Goal: Task Accomplishment & Management: Complete application form

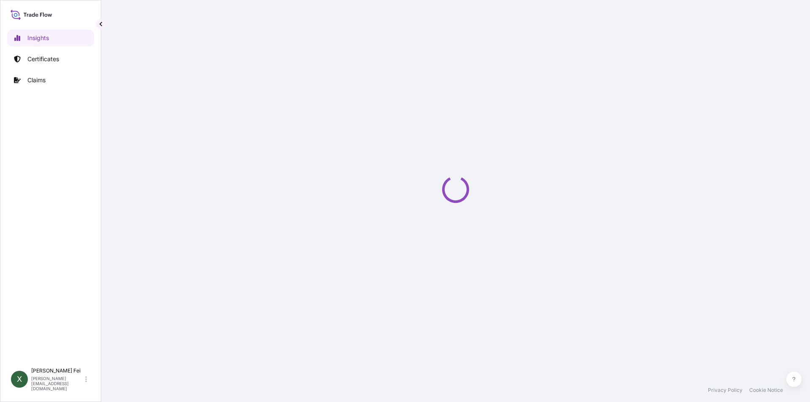
select select "2025"
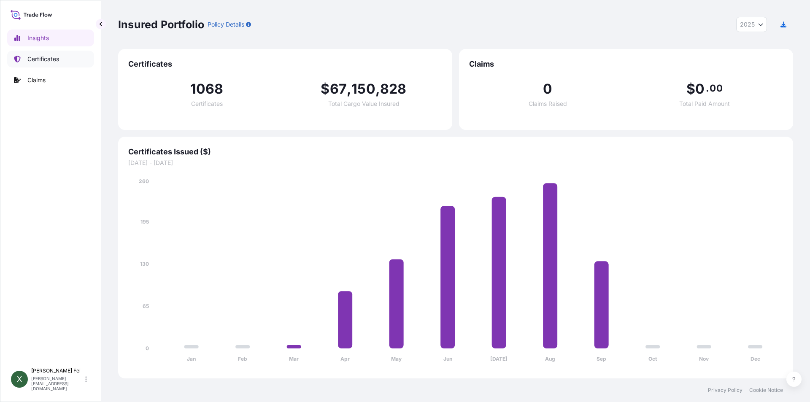
click at [36, 64] on link "Certificates" at bounding box center [50, 59] width 87 height 17
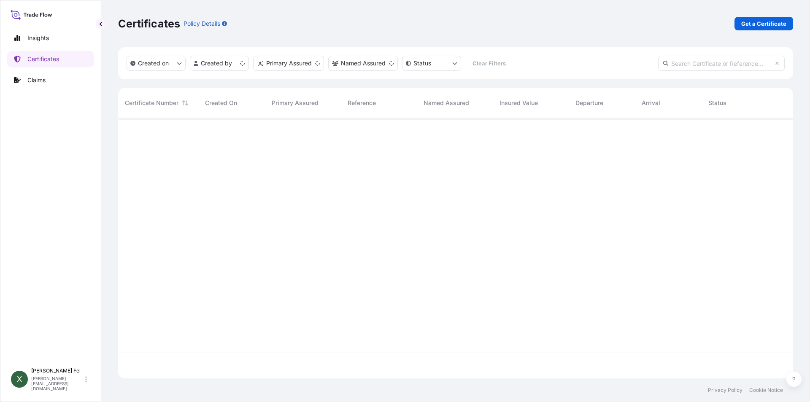
scroll to position [259, 669]
click at [770, 22] on p "Get a Certificate" at bounding box center [763, 23] width 45 height 8
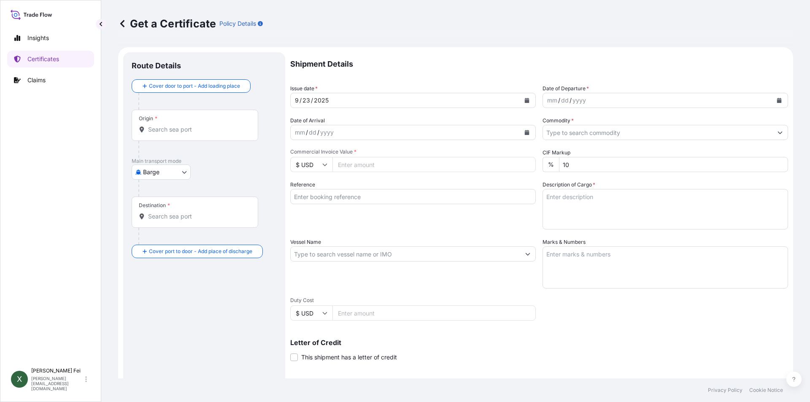
click at [154, 173] on body "Insights Certificates Claims X [PERSON_NAME] [PERSON_NAME][EMAIL_ADDRESS][DOMAI…" at bounding box center [405, 201] width 810 height 402
click at [170, 270] on span "Ocean Vessel" at bounding box center [167, 270] width 38 height 8
select select "Ocean Vessel"
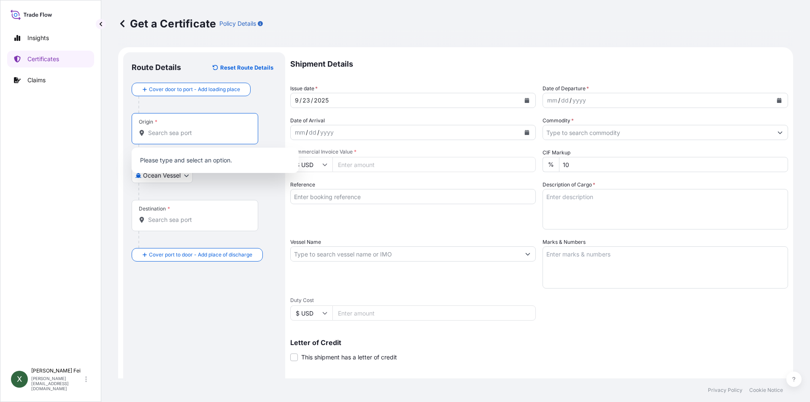
click at [183, 133] on input "Origin *" at bounding box center [198, 133] width 100 height 8
paste input "[GEOGRAPHIC_DATA]"
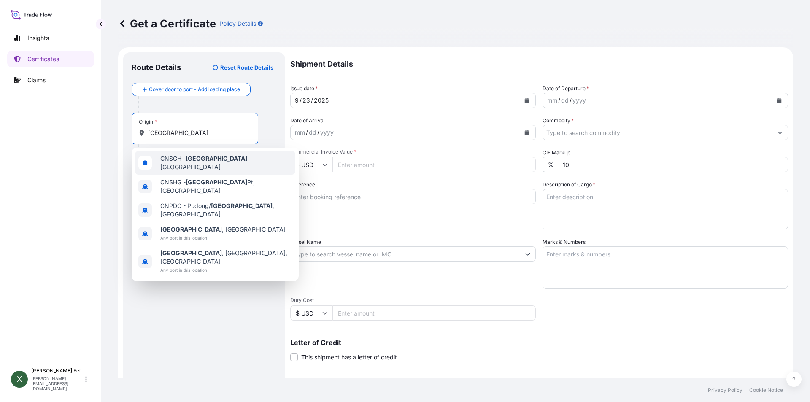
click at [201, 166] on div "CNSGH - [GEOGRAPHIC_DATA] , [GEOGRAPHIC_DATA]" at bounding box center [215, 163] width 160 height 24
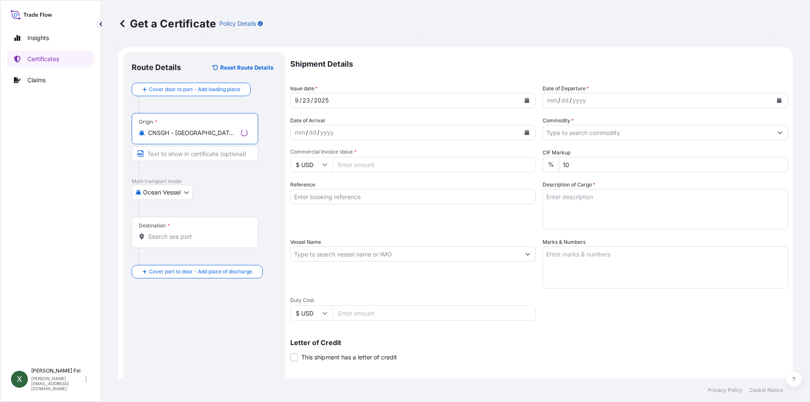
type input "CNSGH - [GEOGRAPHIC_DATA], [GEOGRAPHIC_DATA]"
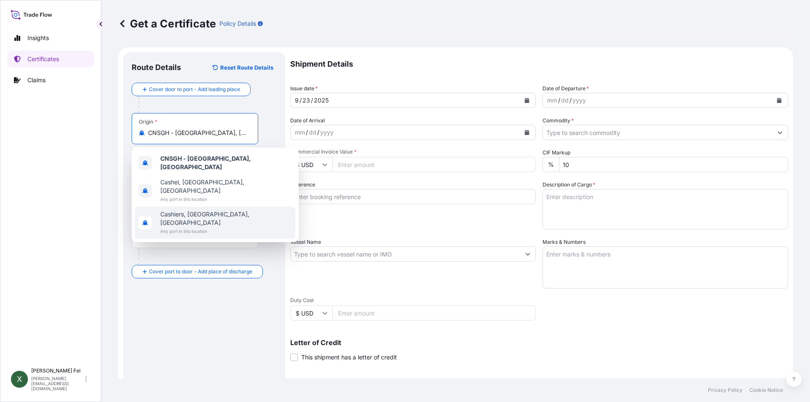
click at [200, 241] on div "Destination *" at bounding box center [195, 232] width 127 height 31
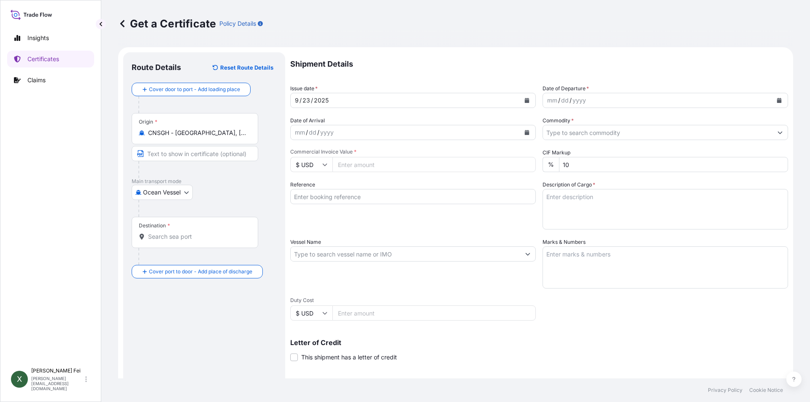
click at [204, 238] on input "Destination *" at bounding box center [198, 237] width 100 height 8
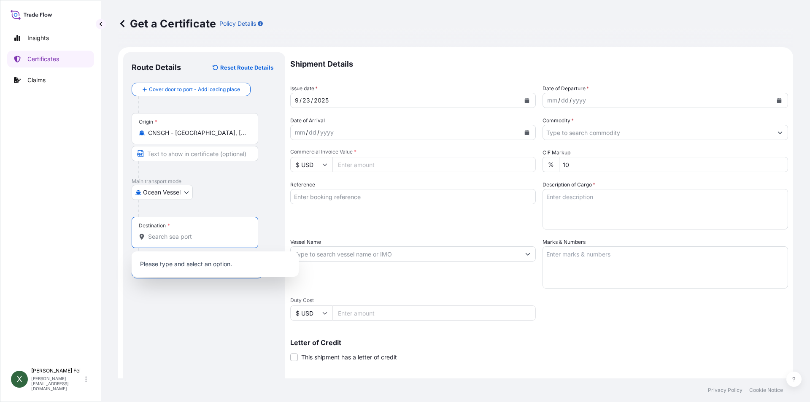
paste input "LAEM CHABANG"
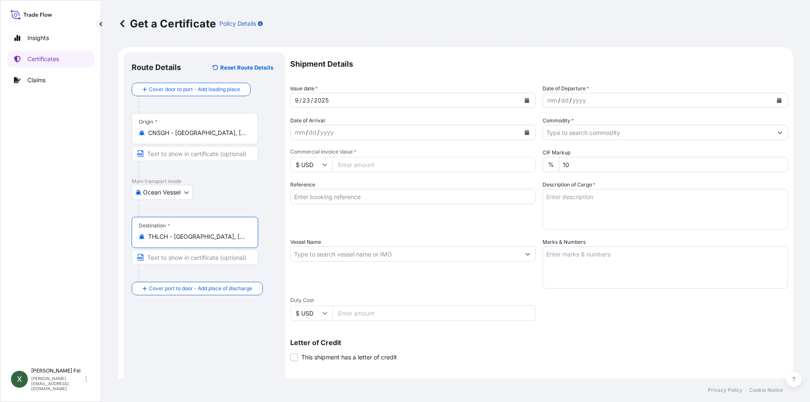
type input "THLCH - [GEOGRAPHIC_DATA], [GEOGRAPHIC_DATA]"
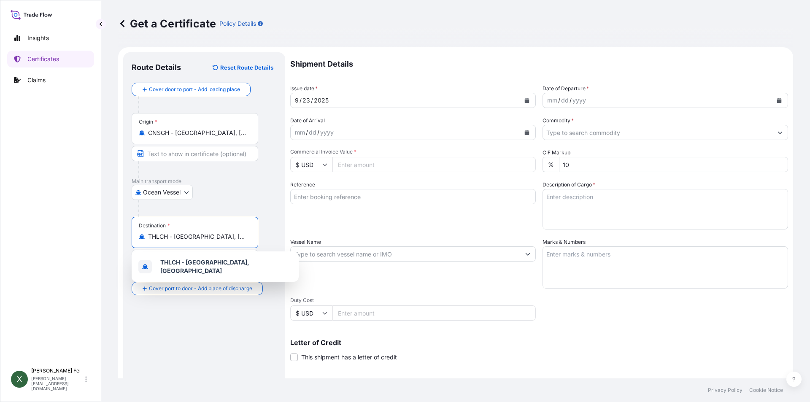
click at [525, 99] on icon "Calendar" at bounding box center [527, 100] width 5 height 5
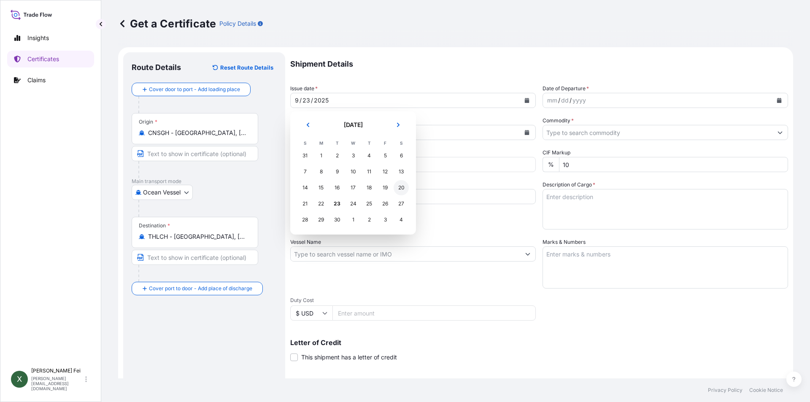
click at [400, 190] on div "20" at bounding box center [401, 187] width 15 height 15
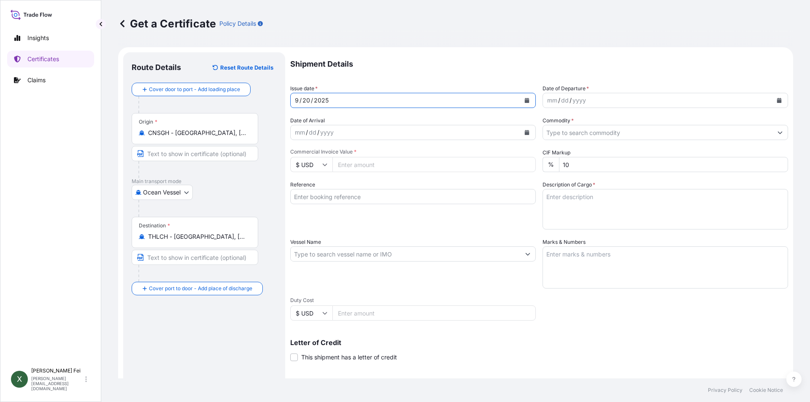
click at [773, 104] on button "Calendar" at bounding box center [780, 101] width 14 height 14
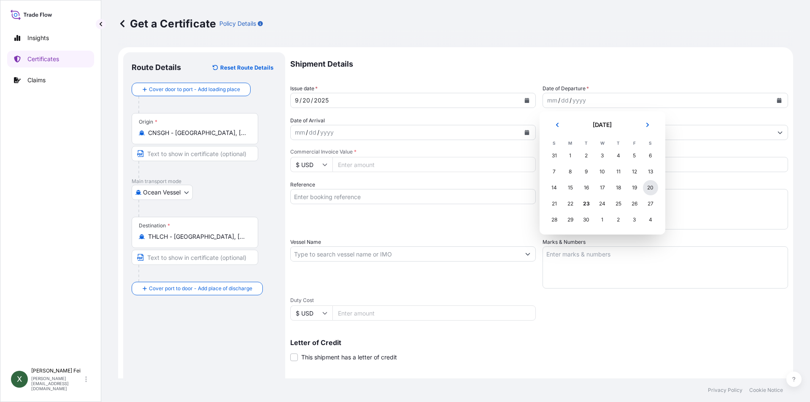
click at [647, 188] on div "20" at bounding box center [650, 187] width 15 height 15
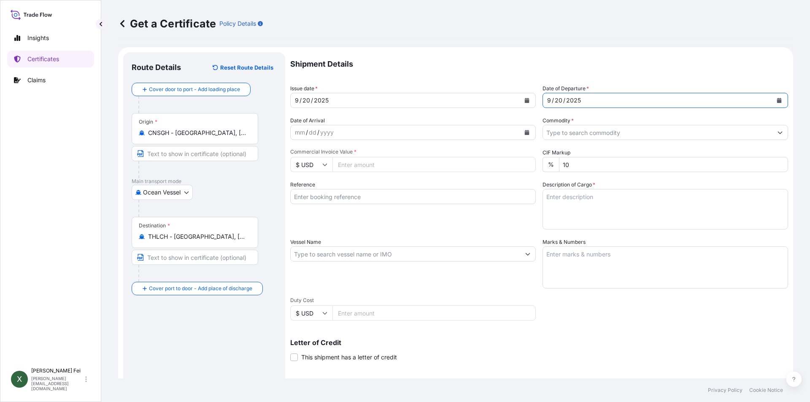
click at [595, 135] on input "Commodity *" at bounding box center [658, 132] width 230 height 15
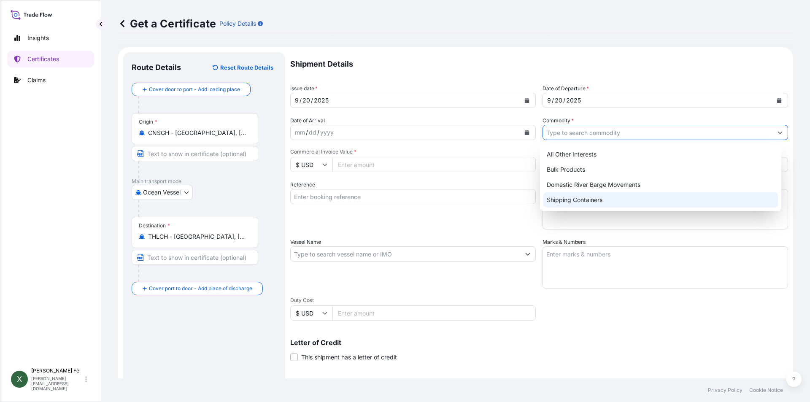
click at [569, 201] on div "Shipping Containers" at bounding box center [661, 199] width 235 height 15
type input "Shipping Containers"
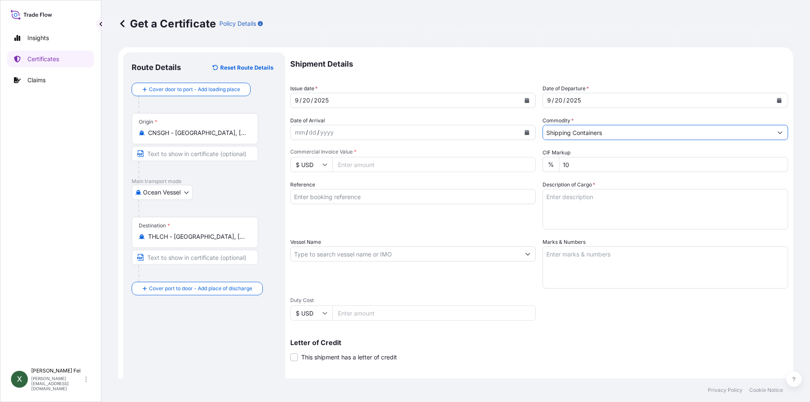
click at [416, 166] on input "Commercial Invoice Value *" at bounding box center [434, 164] width 203 height 15
type input "19800"
click at [440, 229] on div "Reference" at bounding box center [413, 205] width 246 height 49
click at [363, 196] on input "Reference" at bounding box center [413, 196] width 246 height 15
paste input "CPL0359733"
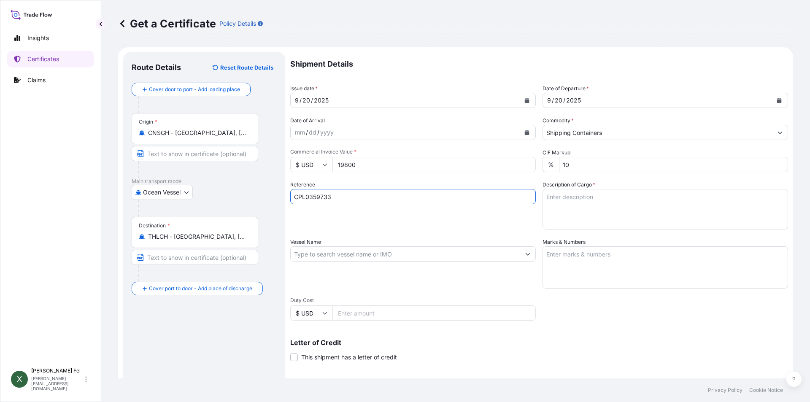
type input "CPL0359733"
click at [586, 198] on textarea "Description of Cargo *" at bounding box center [666, 209] width 246 height 41
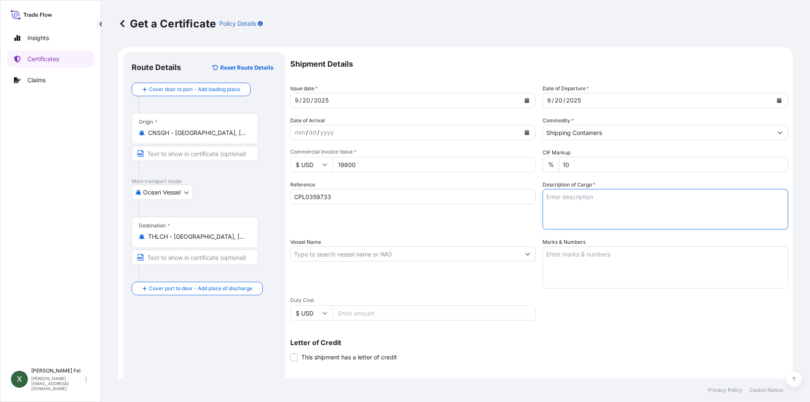
paste textarea "18 PALLETS"
paste textarea "M30592 POLYQUATERNIUM-7"
paste textarea "( MERQUAT(TM) 550PR"
click at [625, 215] on textarea "18 PALLETS M30592 POLYQUATERNIUM-7 ( MERQUAT(TM) 550PR" at bounding box center [666, 209] width 246 height 41
paste textarea "POLYMER,264 GAL E4 IBC ) HS CODE:3911.90"
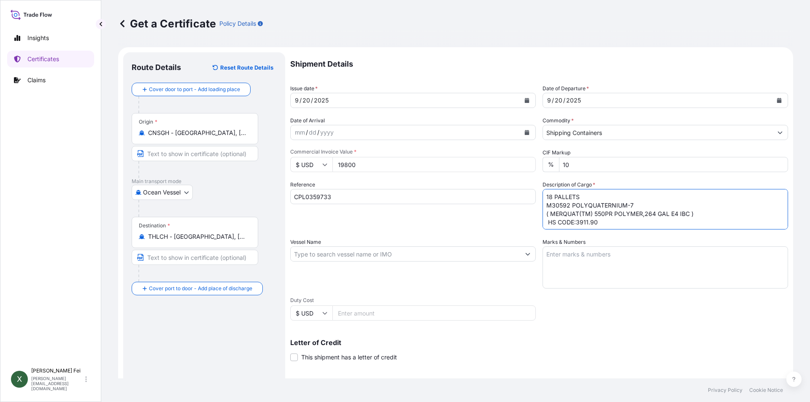
type textarea "18 PALLETS M30592 POLYQUATERNIUM-7 ( MERQUAT(TM) 550PR POLYMER,264 GAL E4 IBC )…"
drag, startPoint x: 317, startPoint y: 258, endPoint x: 314, endPoint y: 270, distance: 12.2
click at [314, 270] on div "Vessel Name" at bounding box center [413, 263] width 246 height 51
click at [312, 259] on input "Vessel Name" at bounding box center [406, 253] width 230 height 15
paste input "[GEOGRAPHIC_DATA]"
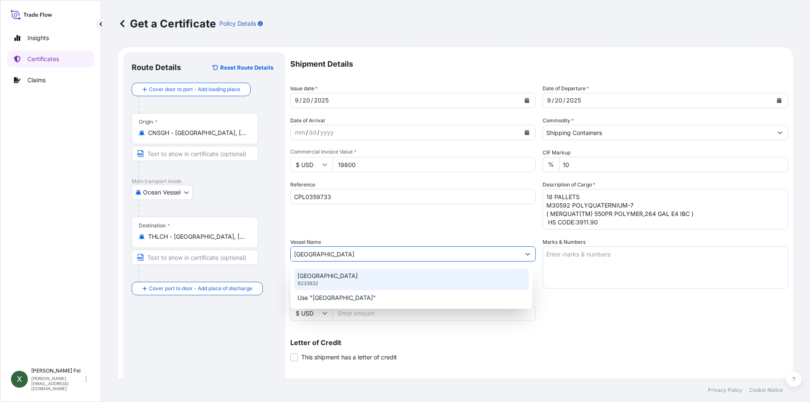
click at [344, 276] on p "[GEOGRAPHIC_DATA]" at bounding box center [328, 276] width 60 height 8
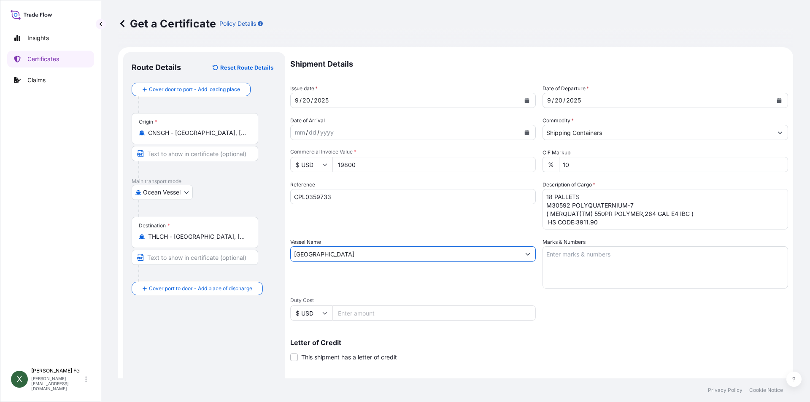
type input "[GEOGRAPHIC_DATA]"
click at [570, 263] on textarea "Marks & Numbers" at bounding box center [666, 267] width 246 height 42
paste textarea "COLGATE"
paste textarea "PO NO:4503294690"
paste textarea "[GEOGRAPHIC_DATA]"
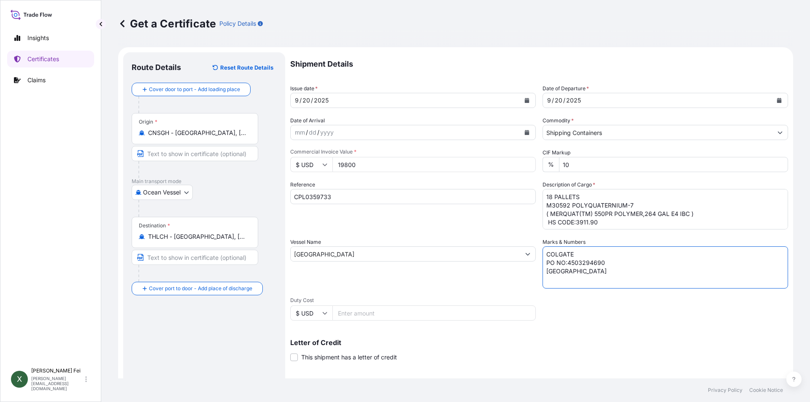
type textarea "COLGATE PO NO:4503294690 [GEOGRAPHIC_DATA]"
click at [463, 272] on div "Vessel Name [GEOGRAPHIC_DATA]" at bounding box center [413, 263] width 246 height 51
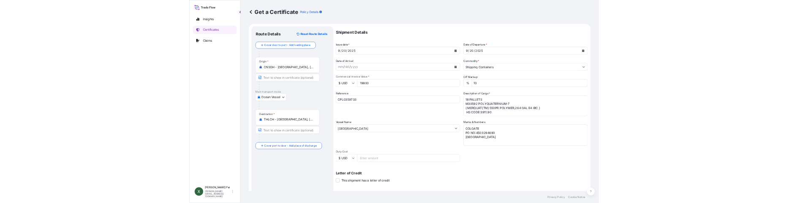
scroll to position [105, 0]
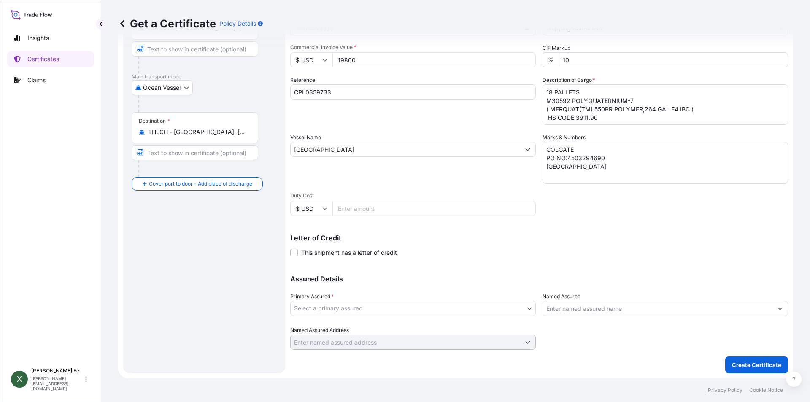
click at [415, 300] on div "Primary Assured * Select a primary assured" at bounding box center [413, 304] width 246 height 24
click at [406, 314] on body "Insights Certificates Claims X [PERSON_NAME] [PERSON_NAME][EMAIL_ADDRESS][DOMAI…" at bounding box center [405, 201] width 810 height 402
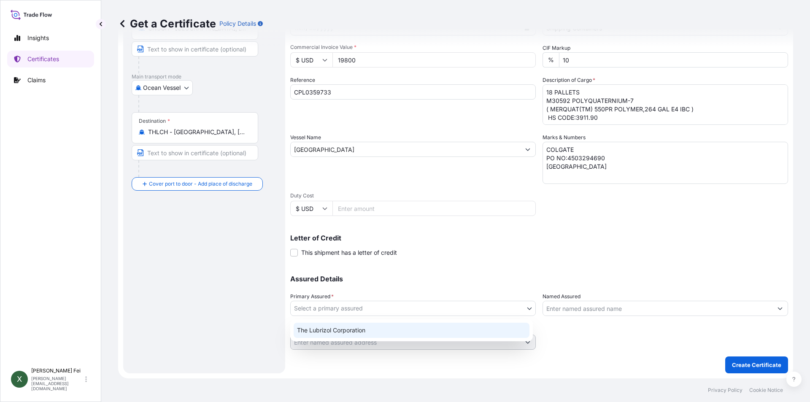
click at [331, 332] on div "The Lubrizol Corporation" at bounding box center [412, 330] width 236 height 15
select select "31566"
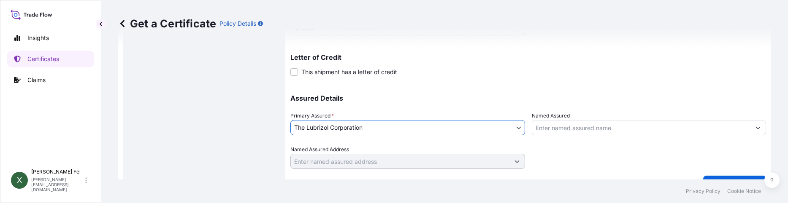
scroll to position [303, 0]
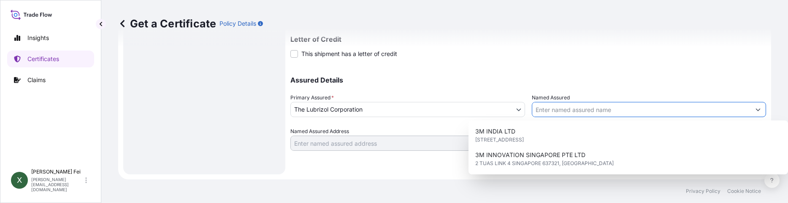
click at [577, 111] on input "Named Assured" at bounding box center [641, 109] width 219 height 15
paste input "COLGATE PALMOLIVE ([GEOGRAPHIC_DATA]) LTD"
type input "COLGATE PALMOLIVE ([GEOGRAPHIC_DATA]) LTD"
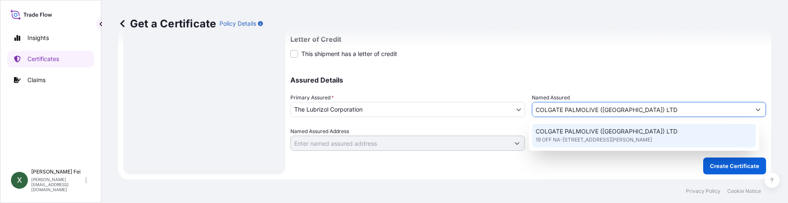
click at [584, 135] on span "COLGATE PALMOLIVE ([GEOGRAPHIC_DATA]) LTD" at bounding box center [607, 131] width 142 height 8
type input "19 OFF [GEOGRAPHIC_DATA], [PERSON_NAME][GEOGRAPHIC_DATA], [GEOGRAPHIC_DATA],"
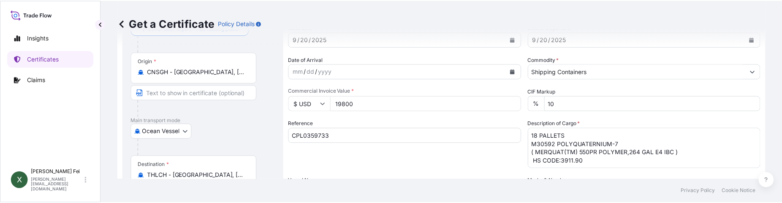
scroll to position [49, 0]
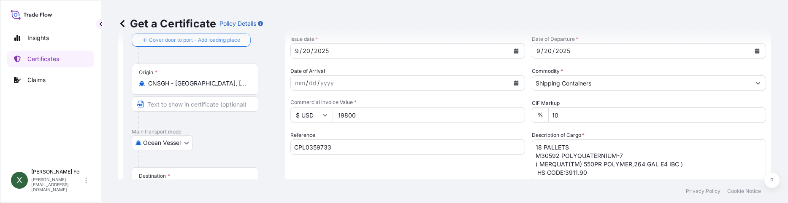
type input "COLGATE PALMOLIVE ([GEOGRAPHIC_DATA]) LTD"
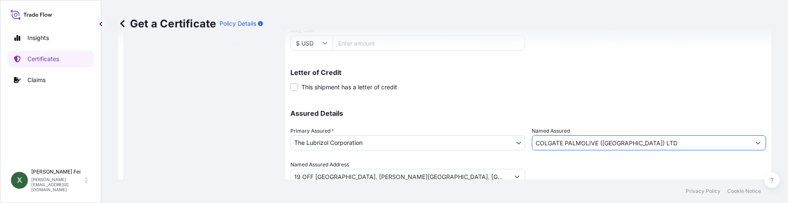
scroll to position [303, 0]
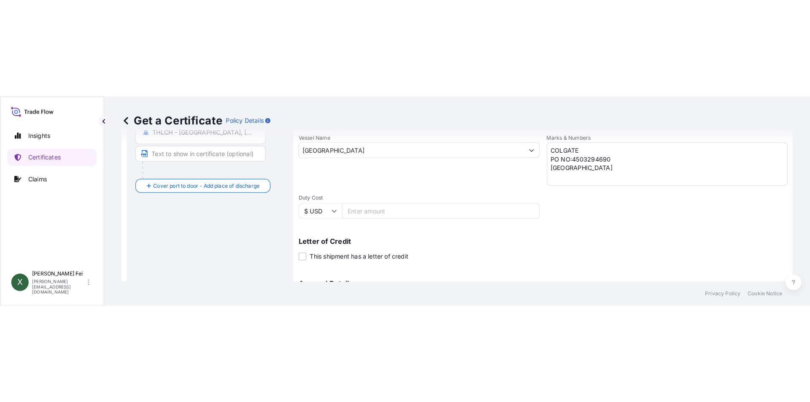
scroll to position [105, 0]
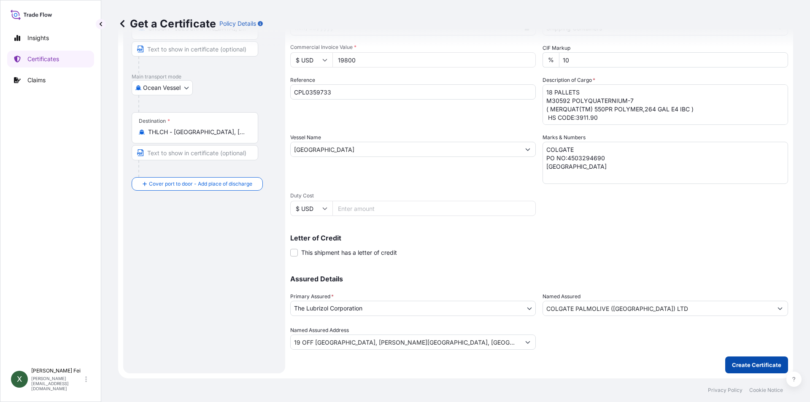
click at [743, 366] on p "Create Certificate" at bounding box center [756, 365] width 49 height 8
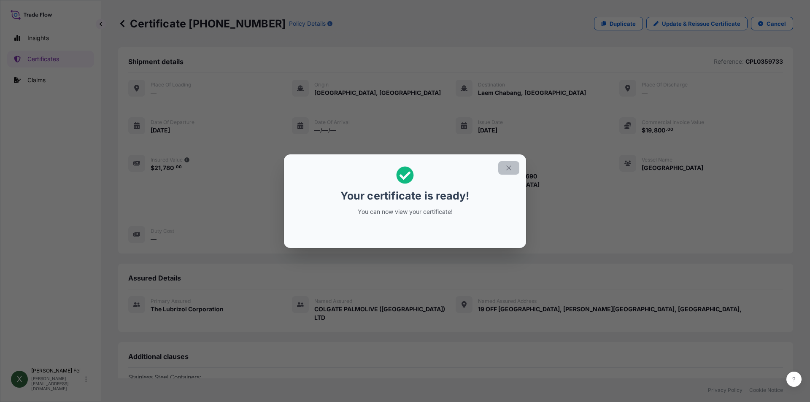
click at [509, 169] on icon "button" at bounding box center [509, 168] width 8 height 8
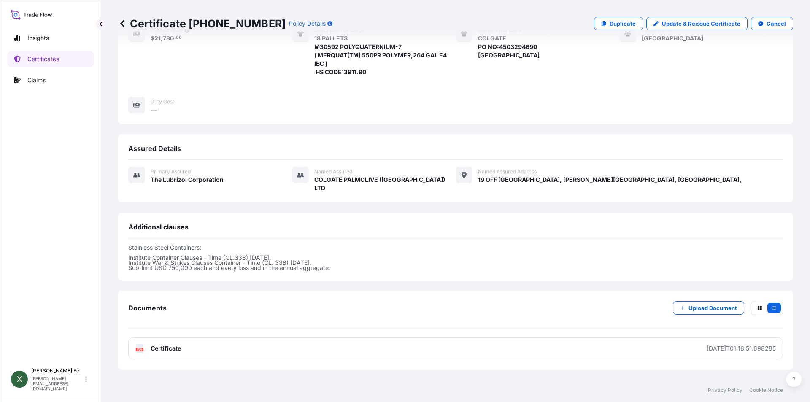
scroll to position [165, 0]
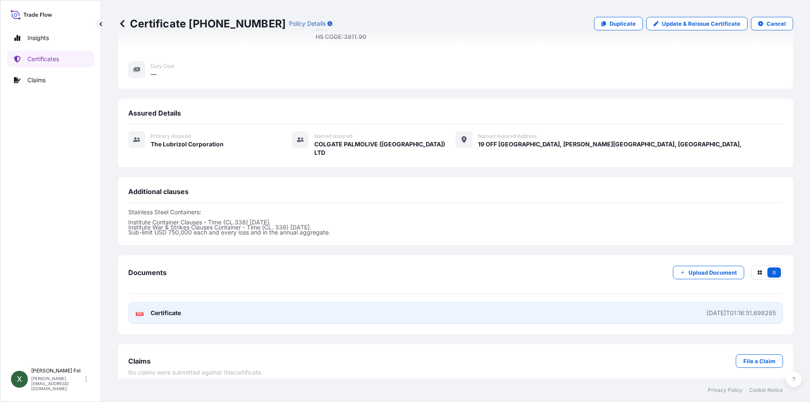
click at [238, 302] on link "PDF Certificate [DATE]T01:16:51.698285" at bounding box center [455, 313] width 655 height 22
